Goal: Transaction & Acquisition: Purchase product/service

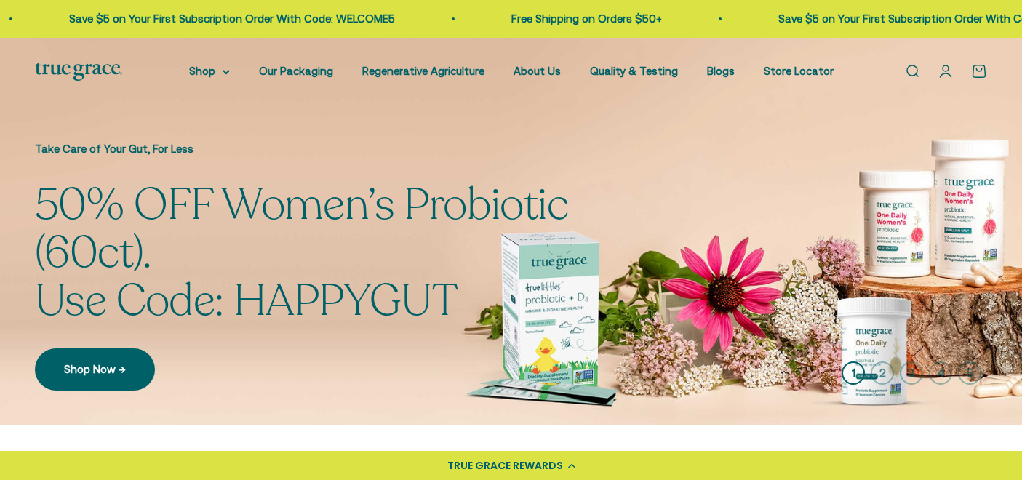
scroll to position [7, 0]
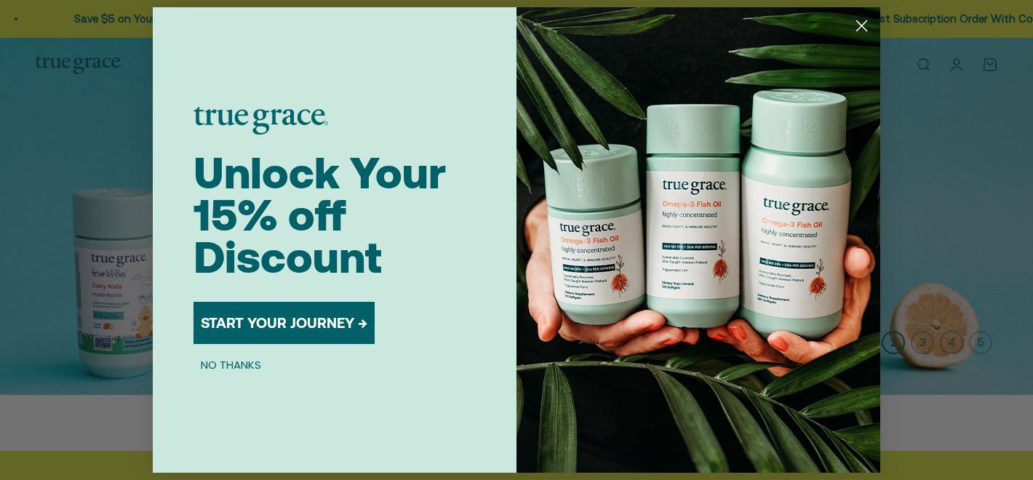
click at [861, 23] on circle "Close dialog" at bounding box center [862, 26] width 24 height 24
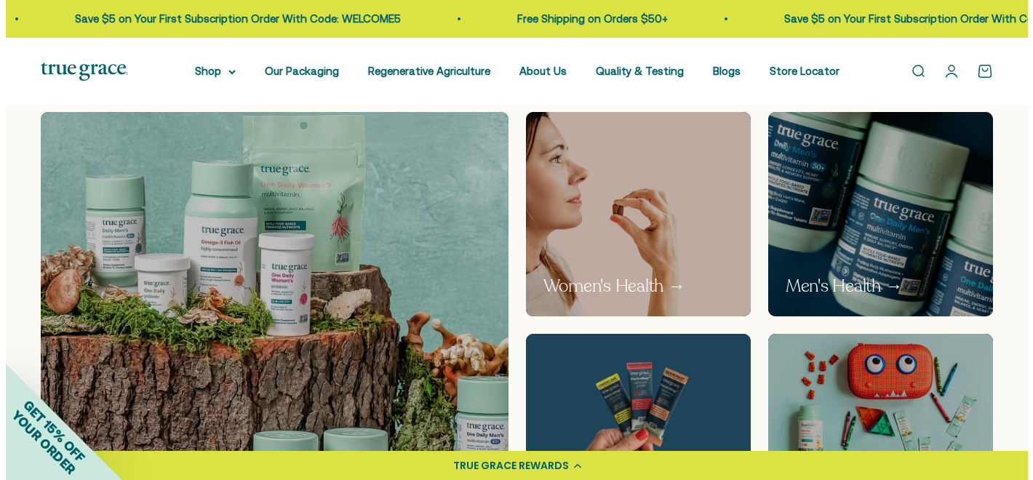
scroll to position [777, 0]
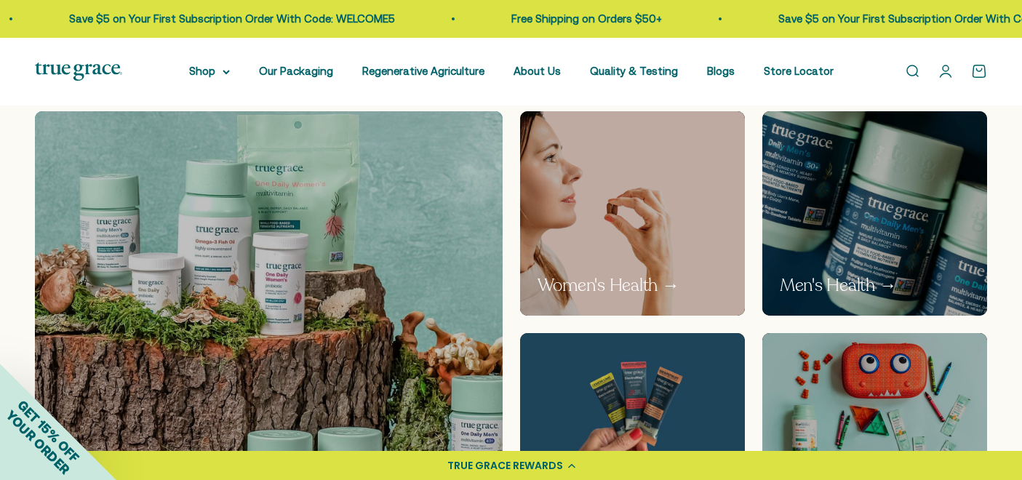
click at [40, 436] on span "YOUR ORDER" at bounding box center [38, 442] width 70 height 70
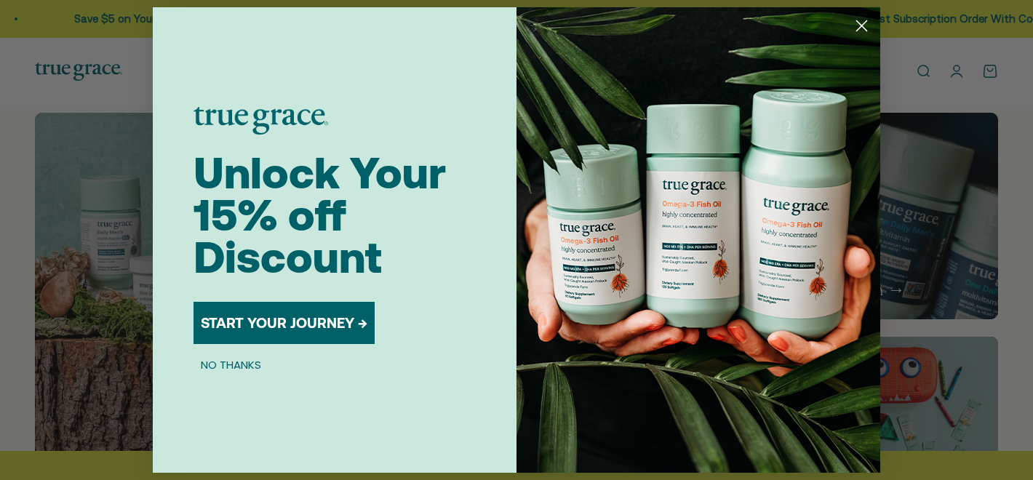
click at [262, 318] on button "START YOUR JOURNEY →" at bounding box center [284, 323] width 181 height 42
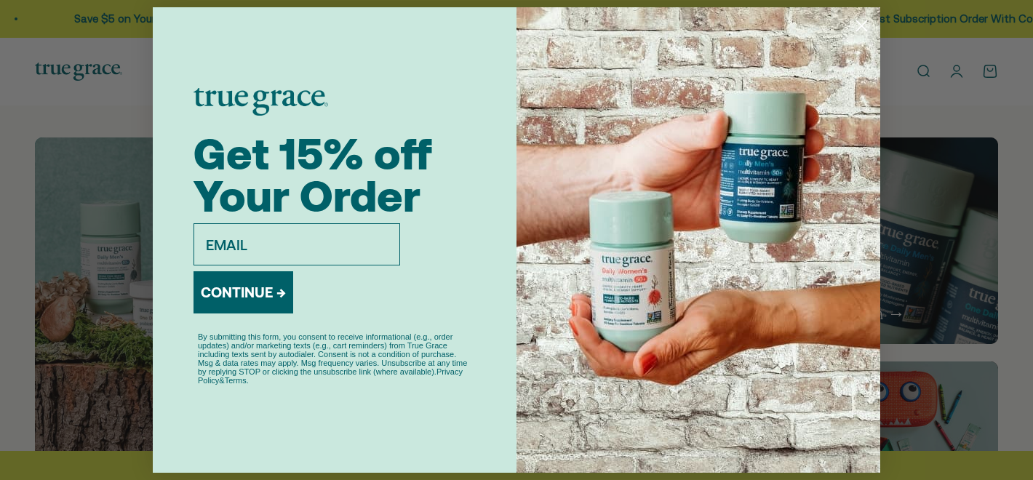
click at [888, 25] on div "Close dialog Get 15% off Your Order email CONTINUE → By submitting this form, y…" at bounding box center [516, 240] width 1033 height 480
click at [900, 67] on div "Close dialog Get 15% off Your Order email CONTINUE → By submitting this form, y…" at bounding box center [516, 240] width 1033 height 480
click at [233, 290] on button "CONTINUE →" at bounding box center [244, 292] width 100 height 42
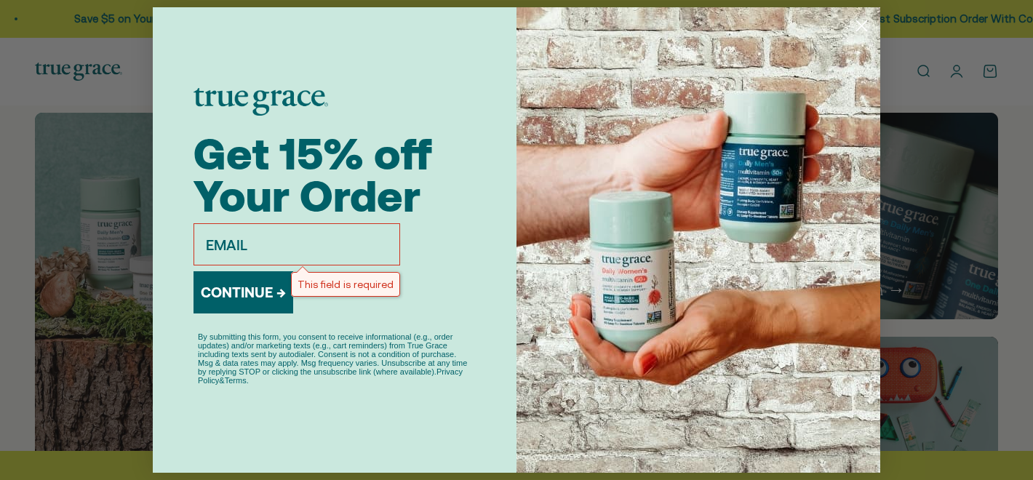
click at [141, 18] on div "Close dialog Get 15% off Your Order email This field is required CONTINUE → By …" at bounding box center [516, 240] width 1033 height 480
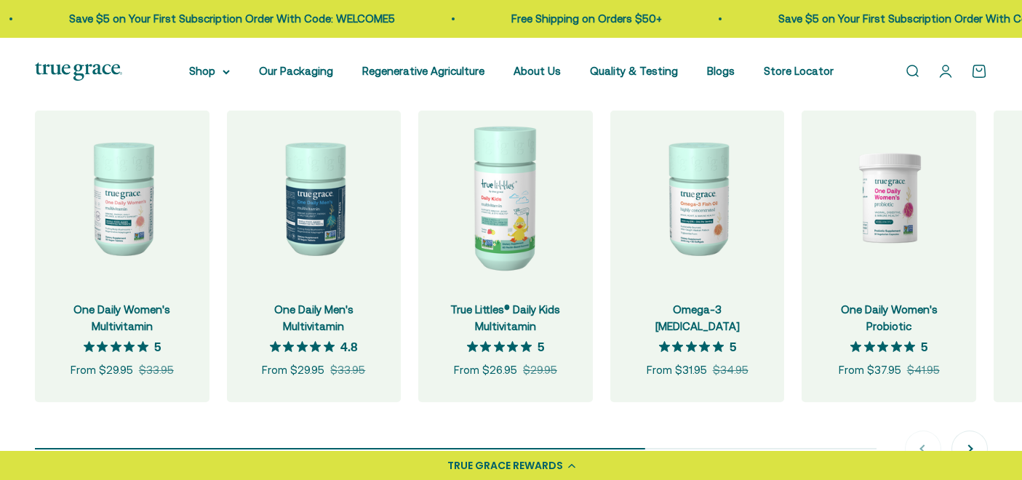
scroll to position [1473, 0]
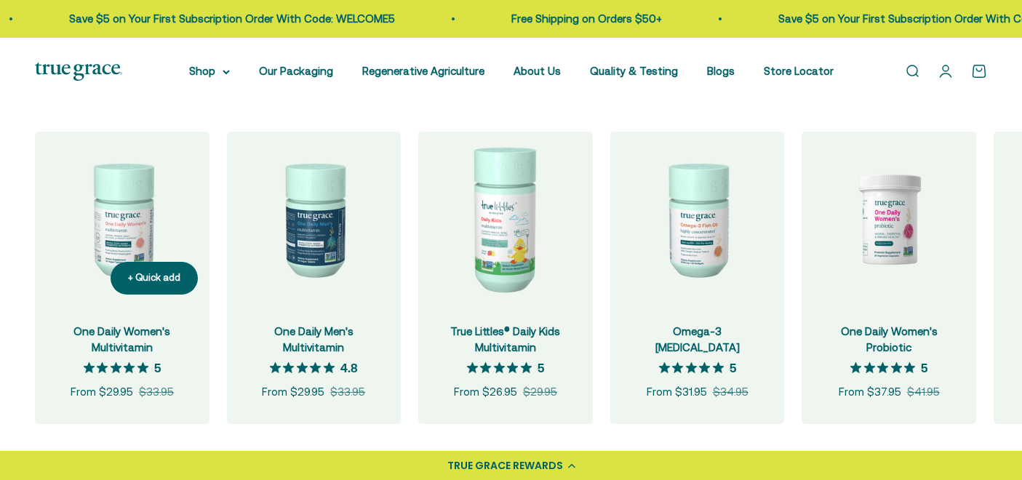
click at [100, 328] on div "One Daily Women's Multivitamin 5 out of 5 star rating 5 Sale price From $29.95 …" at bounding box center [122, 365] width 175 height 118
click at [105, 220] on img at bounding box center [122, 219] width 175 height 175
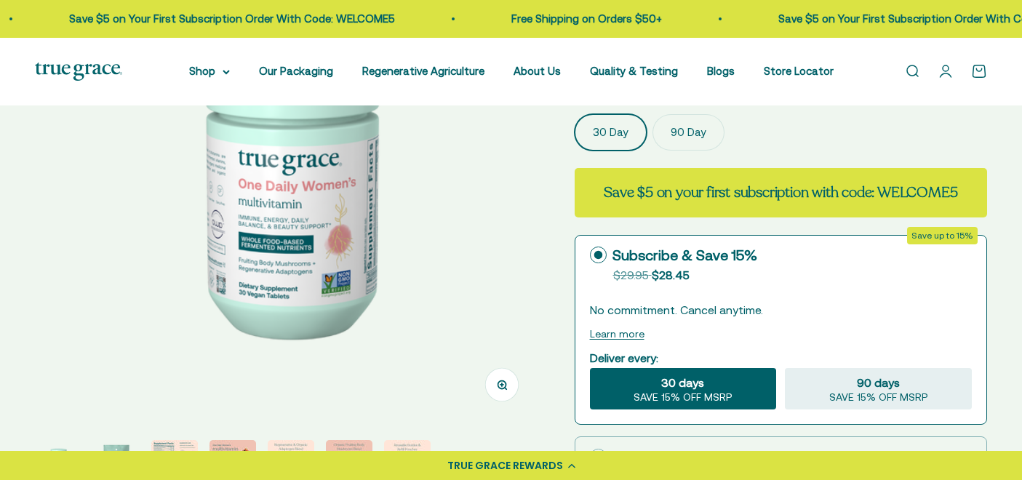
scroll to position [217, 0]
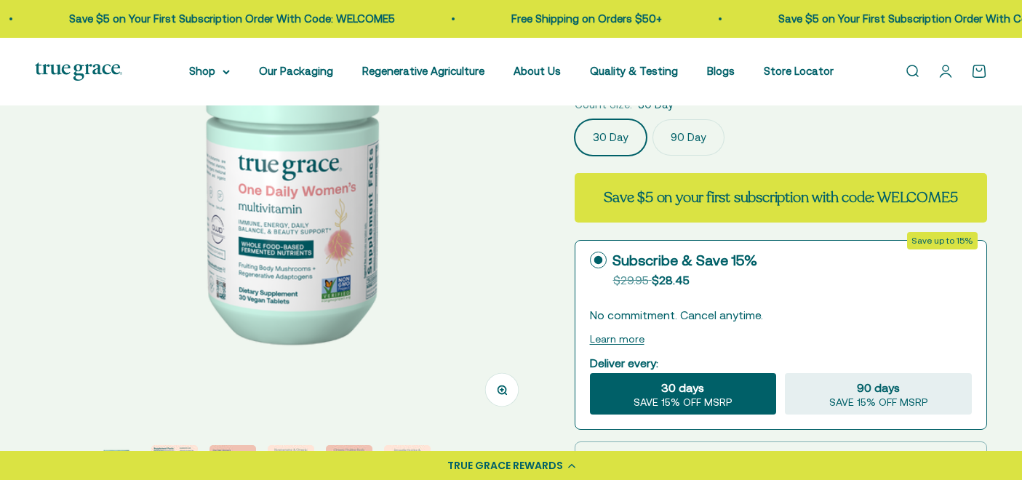
click at [680, 132] on label "90 Day" at bounding box center [689, 137] width 72 height 36
click at [575, 119] on input "90 Day" at bounding box center [574, 119] width 1 height 1
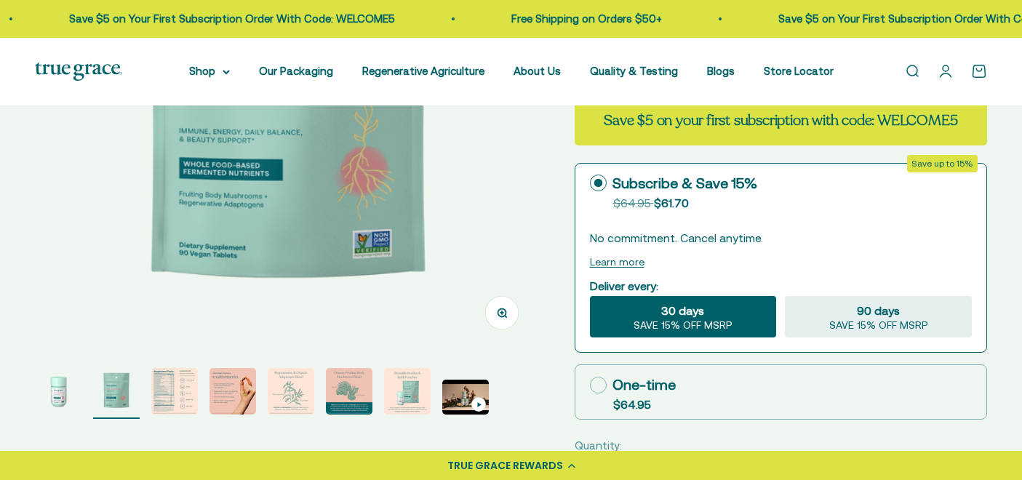
scroll to position [290, 0]
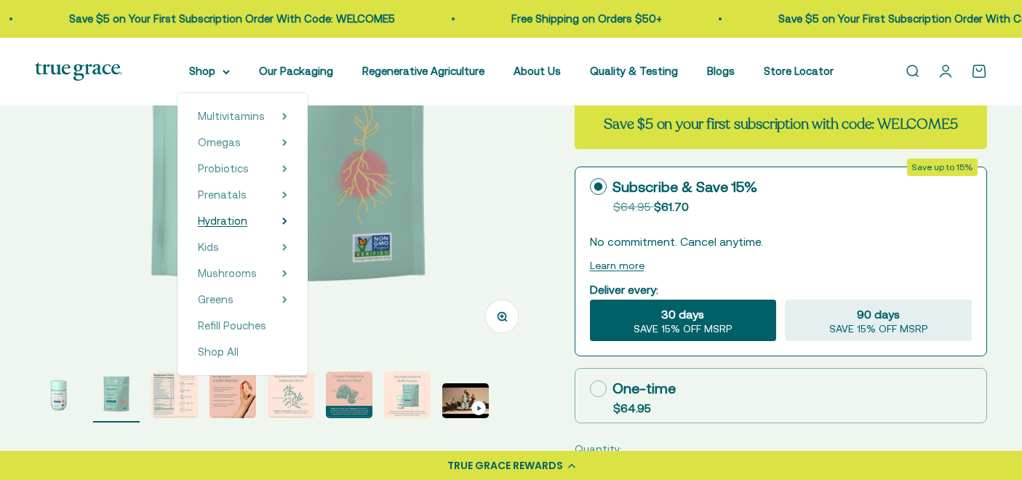
click at [242, 220] on span "Hydration" at bounding box center [222, 221] width 49 height 12
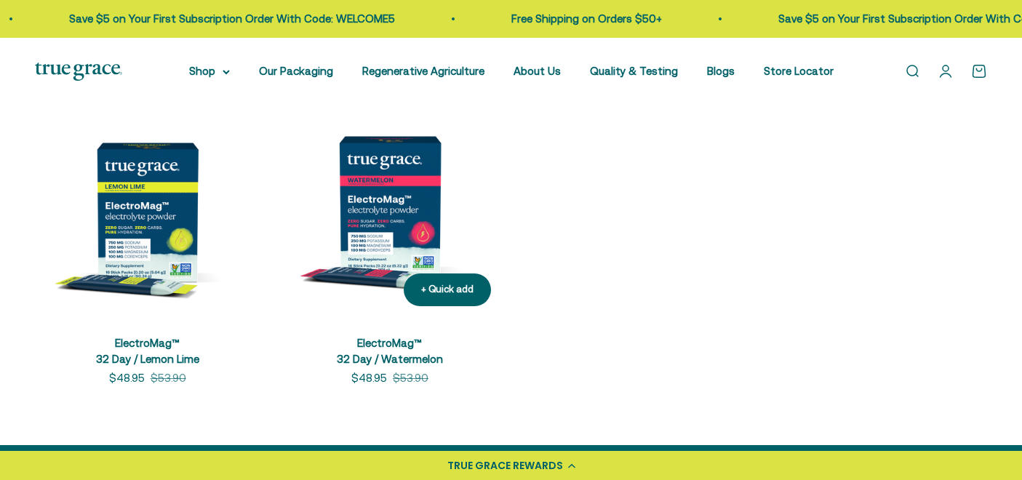
scroll to position [658, 0]
